Goal: Task Accomplishment & Management: Manage account settings

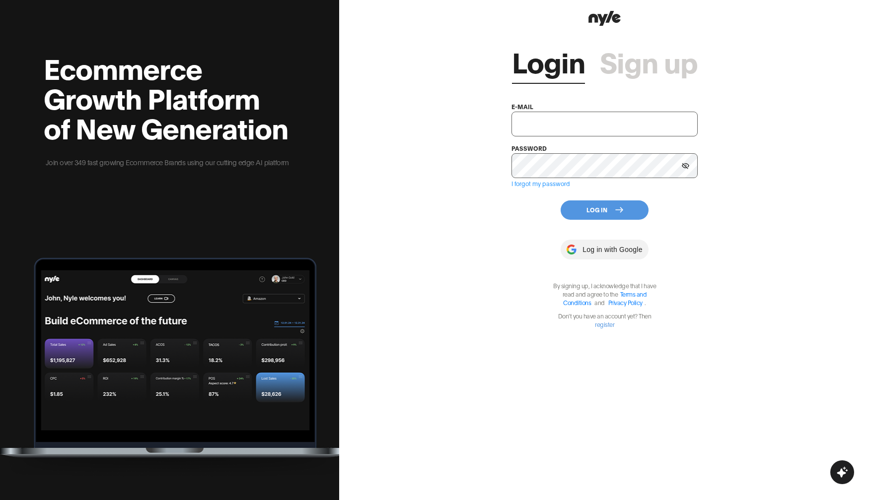
click at [547, 121] on input "text" at bounding box center [604, 124] width 186 height 25
type input "[EMAIL_ADDRESS][PERSON_NAME]"
click at [600, 212] on button "Log In" at bounding box center [604, 210] width 88 height 19
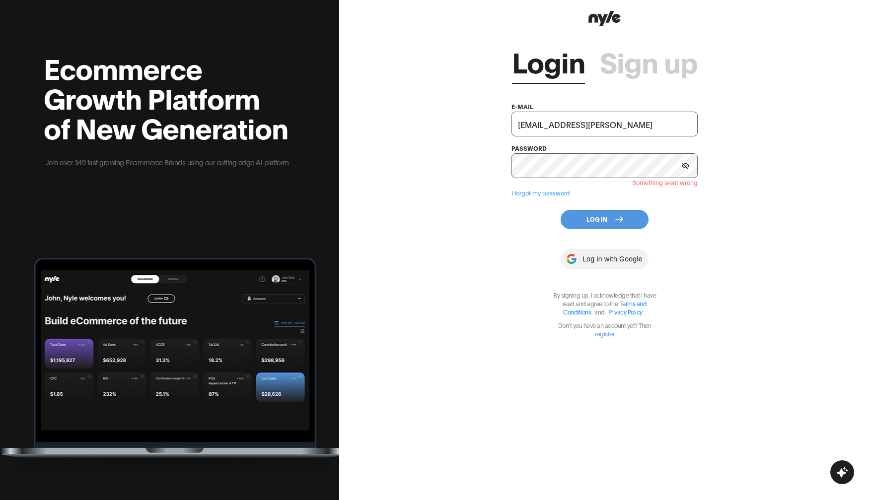
click at [749, 171] on div "Login Sign up e-mail [EMAIL_ADDRESS][PERSON_NAME] password Something went wrong…" at bounding box center [604, 250] width 531 height 500
click at [595, 222] on button "Log In" at bounding box center [604, 219] width 88 height 19
click at [756, 93] on div "Login Sign up e-mail [EMAIL_ADDRESS][PERSON_NAME] password Something went wrong…" at bounding box center [604, 250] width 531 height 500
click at [584, 130] on input "[EMAIL_ADDRESS][PERSON_NAME]" at bounding box center [604, 124] width 186 height 25
type input "[EMAIL_ADDRESS][PERSON_NAME]"
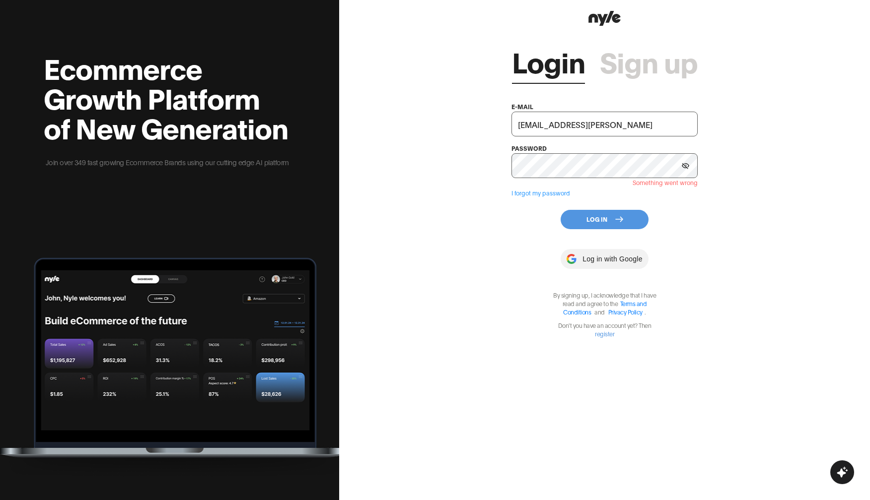
click at [588, 220] on button "Log In" at bounding box center [604, 219] width 88 height 19
click at [777, 226] on div "Login Sign up e-mail [EMAIL_ADDRESS][PERSON_NAME] password Something went wrong…" at bounding box center [604, 250] width 531 height 500
